Goal: Task Accomplishment & Management: Manage account settings

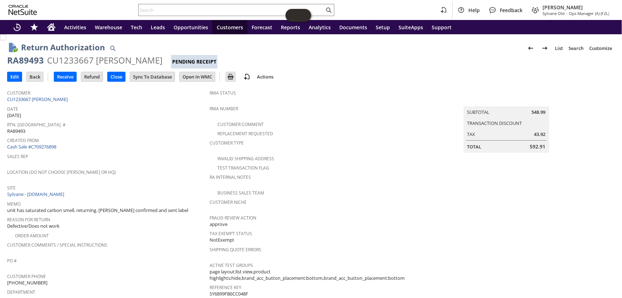
drag, startPoint x: 617, startPoint y: 118, endPoint x: 619, endPoint y: 126, distance: 8.6
click at [619, 126] on div "Return Authorization List Search Customize Customize Form New Body Field New Co…" at bounding box center [311, 165] width 622 height 263
click at [41, 143] on link "Cash Sale #C709276898" at bounding box center [31, 146] width 49 height 6
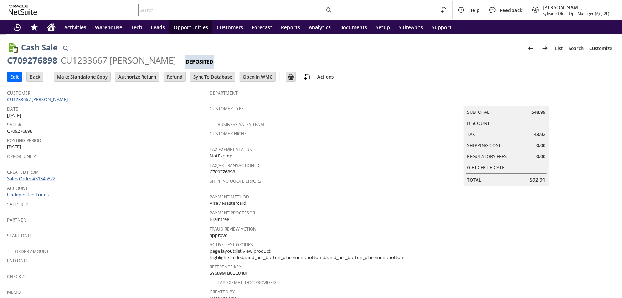
click at [41, 175] on link "Sales Order #S1345822" at bounding box center [32, 178] width 50 height 6
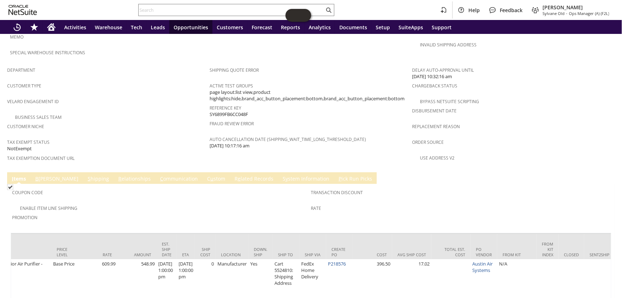
scroll to position [0, 387]
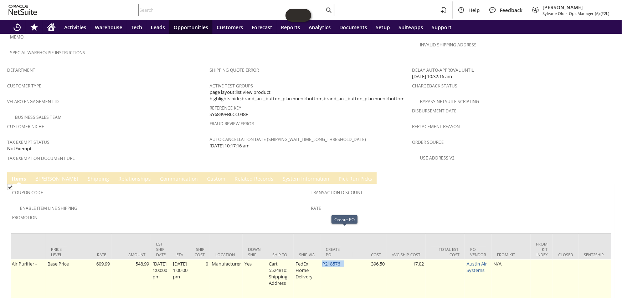
drag, startPoint x: 360, startPoint y: 233, endPoint x: 332, endPoint y: 231, distance: 27.9
click at [332, 259] on tr "au1387 0 1 1 1 1 1 1 0 Austin Air Healthmate Plus Junior Air Purifier - White B…" at bounding box center [514, 279] width 1781 height 41
copy tr "P218576"
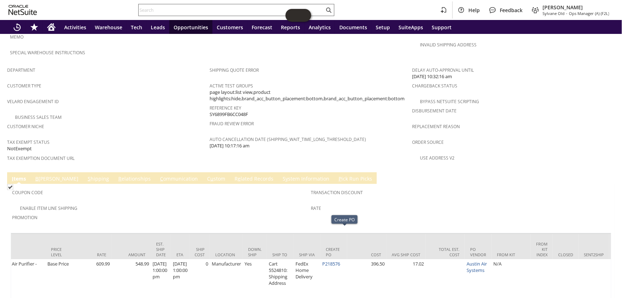
click at [216, 7] on input "text" at bounding box center [232, 10] width 186 height 9
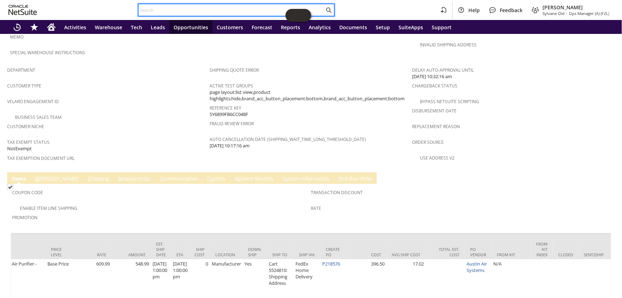
paste input "P218576"
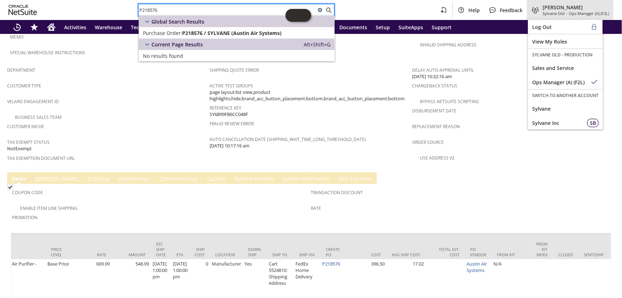
type input "P218576"
click at [560, 15] on span "Sylvane Old" at bounding box center [554, 13] width 22 height 5
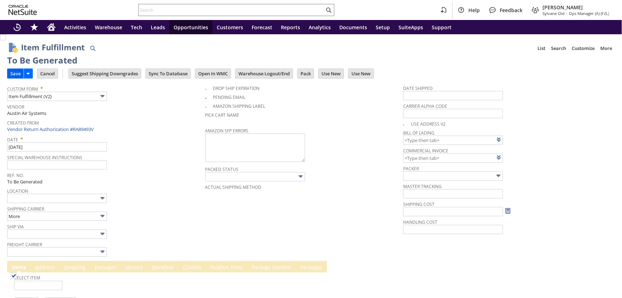
click at [13, 74] on input "Save" at bounding box center [15, 73] width 16 height 9
type input "0.00"
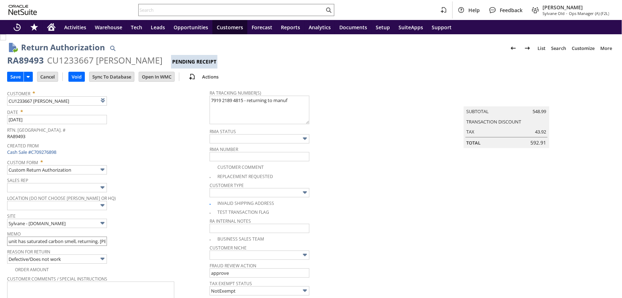
type input "Add"
type input "Copy Previous"
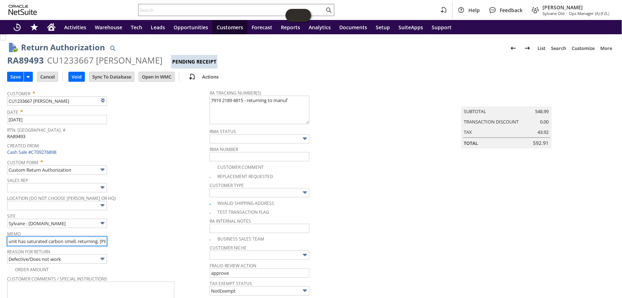
click at [10, 239] on input "unit has saturated carbon smell, returning. austin confirmed and sent label" at bounding box center [57, 240] width 100 height 9
type input "got credit / unit has saturated carbon smell, returning. [PERSON_NAME] confirme…"
click at [9, 72] on input "Save" at bounding box center [15, 76] width 16 height 9
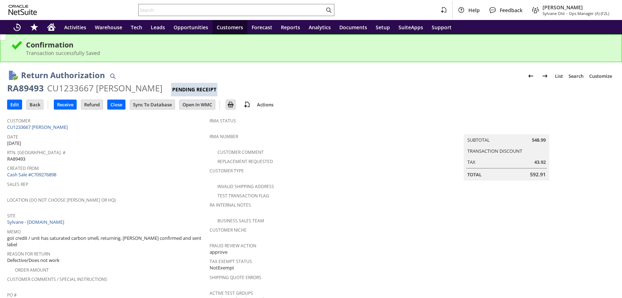
click at [96, 104] on input "Refund" at bounding box center [91, 104] width 21 height 9
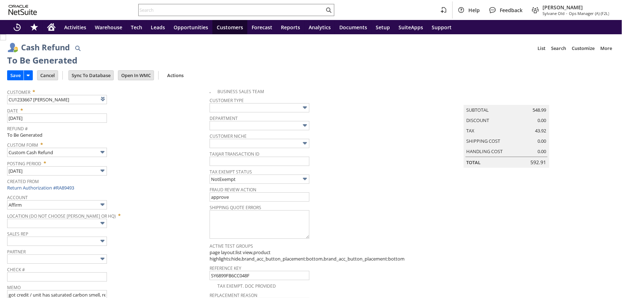
type input "Regions - Merchant 0414"
type input "Headquarters : Head... : Pending Testing"
click at [11, 71] on input "Save" at bounding box center [15, 75] width 16 height 9
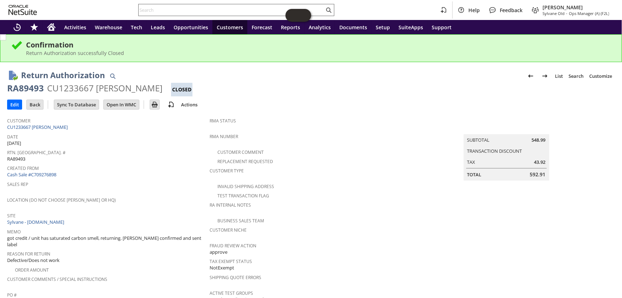
click at [189, 13] on input "text" at bounding box center [232, 10] width 186 height 9
paste input "RA10172"
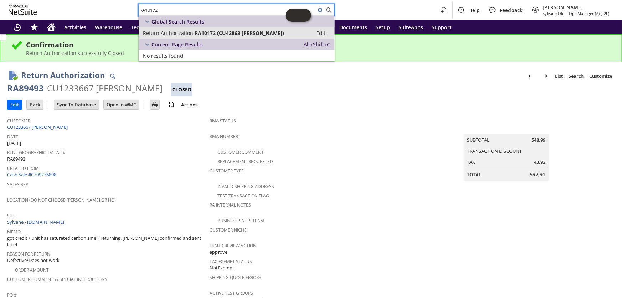
type input "RA10172"
click at [237, 32] on span "RA10172 (CU42863 [PERSON_NAME])" at bounding box center [239, 33] width 89 height 7
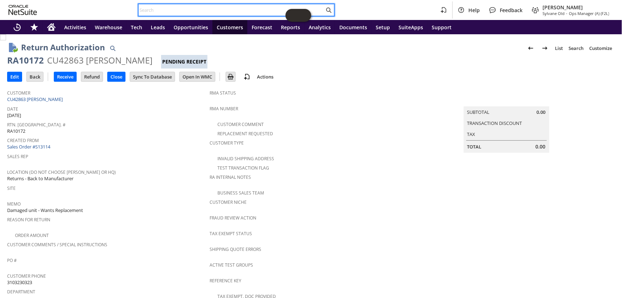
click at [189, 12] on input "text" at bounding box center [232, 10] width 186 height 9
paste input "RA10172"
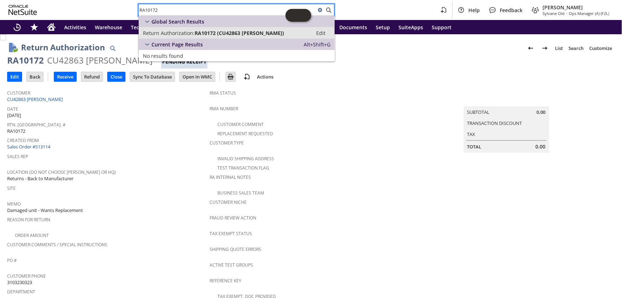
type input "RA10172"
click at [216, 30] on span "RA10172 (CU42863 ARTHUR J PLOURDE)" at bounding box center [239, 33] width 89 height 7
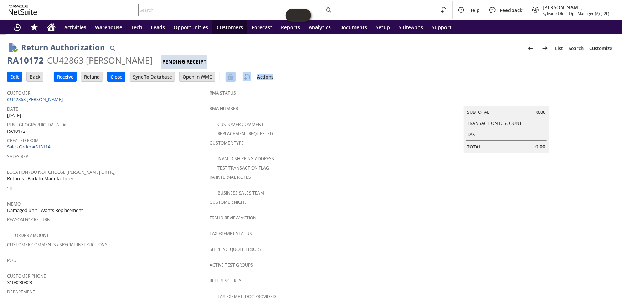
drag, startPoint x: 616, startPoint y: 82, endPoint x: 609, endPoint y: 174, distance: 92.3
click at [603, 162] on td "Summary Subtotal 0.00 Transaction Discount Tax Total 0.00" at bounding box center [514, 258] width 203 height 345
